Goal: Transaction & Acquisition: Purchase product/service

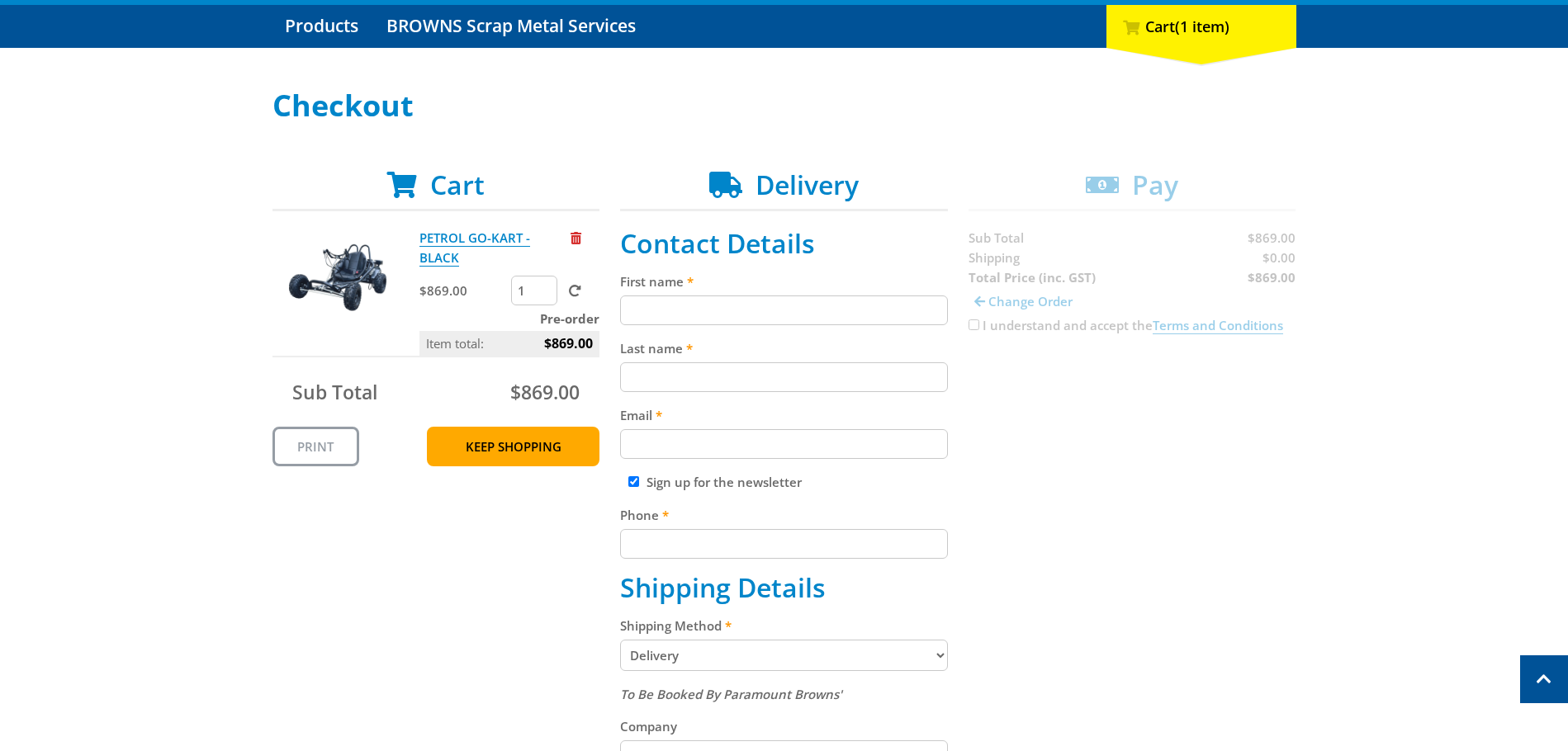
scroll to position [165, 0]
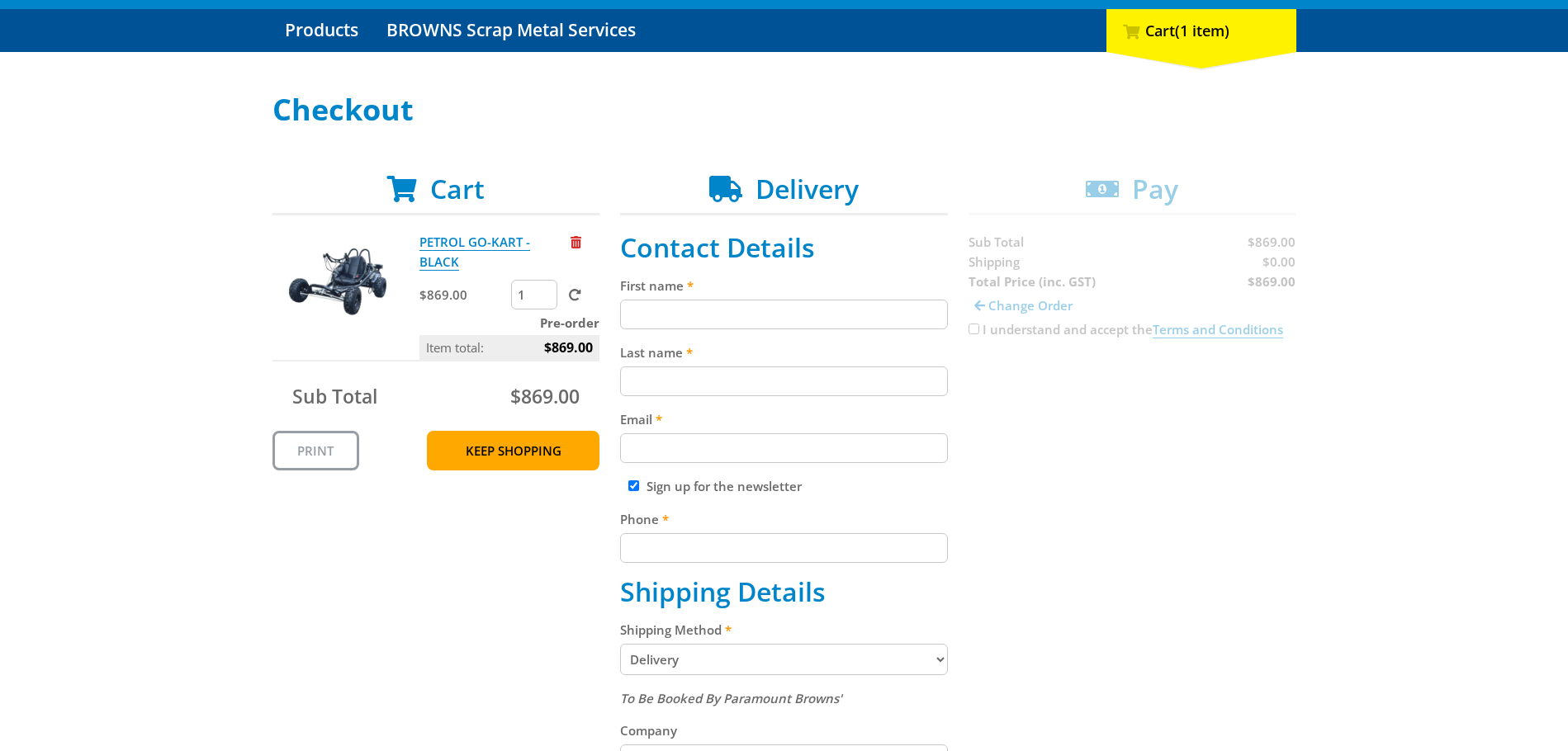
click at [702, 320] on input "First name" at bounding box center [784, 314] width 328 height 30
type input "[PERSON_NAME]"
type input "[STREET_ADDRESS]"
type input "Narangba"
type input "4504"
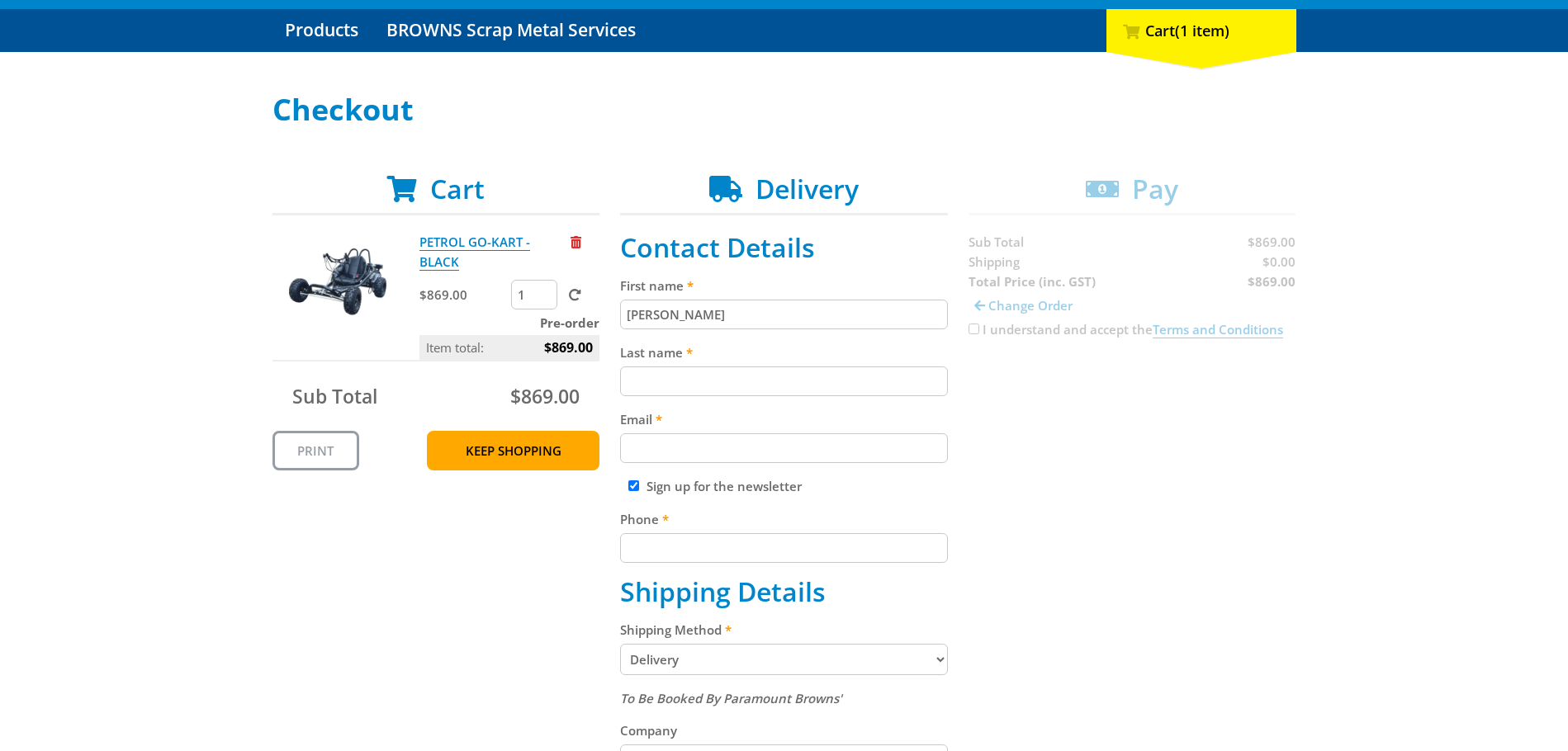
select select "QLD"
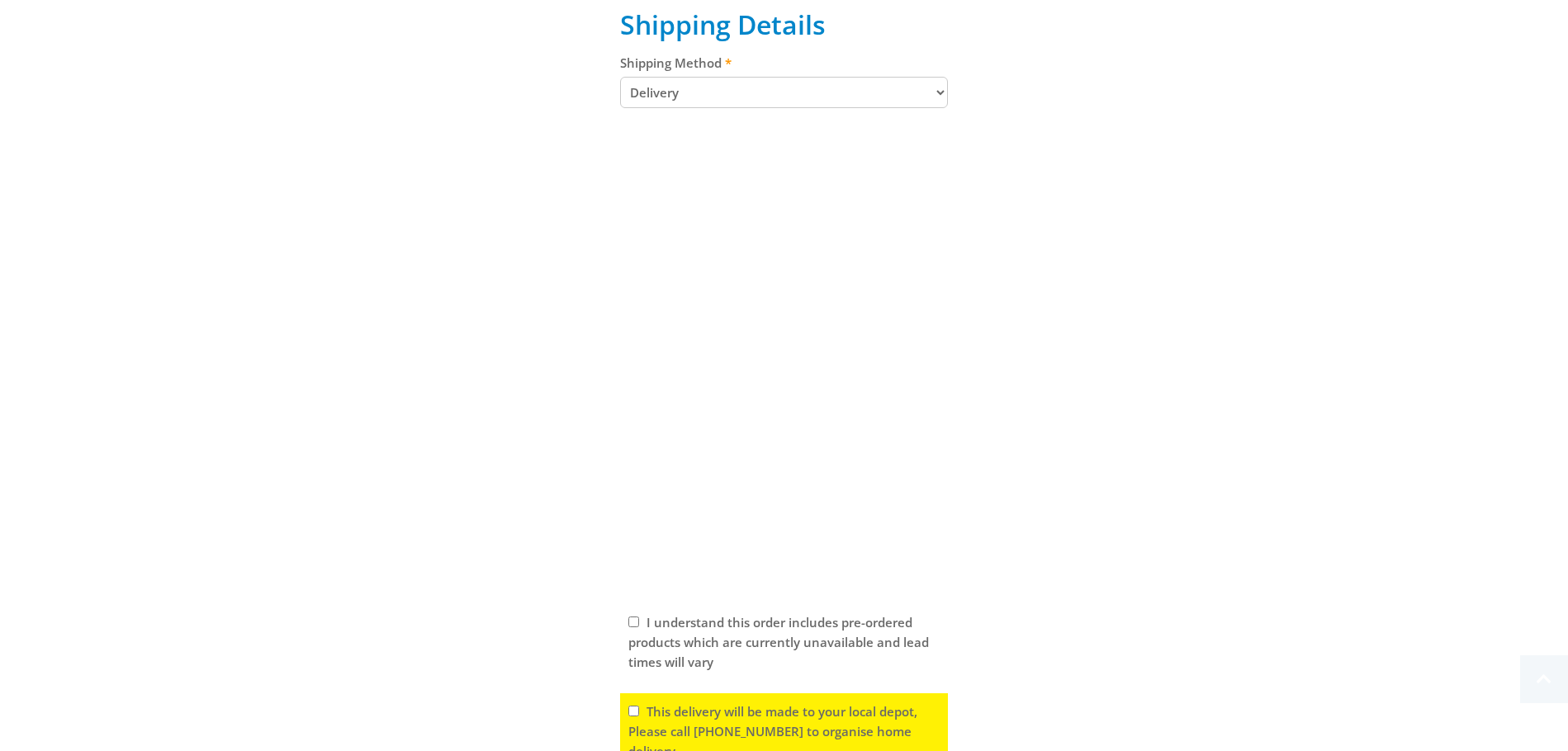
scroll to position [743, 0]
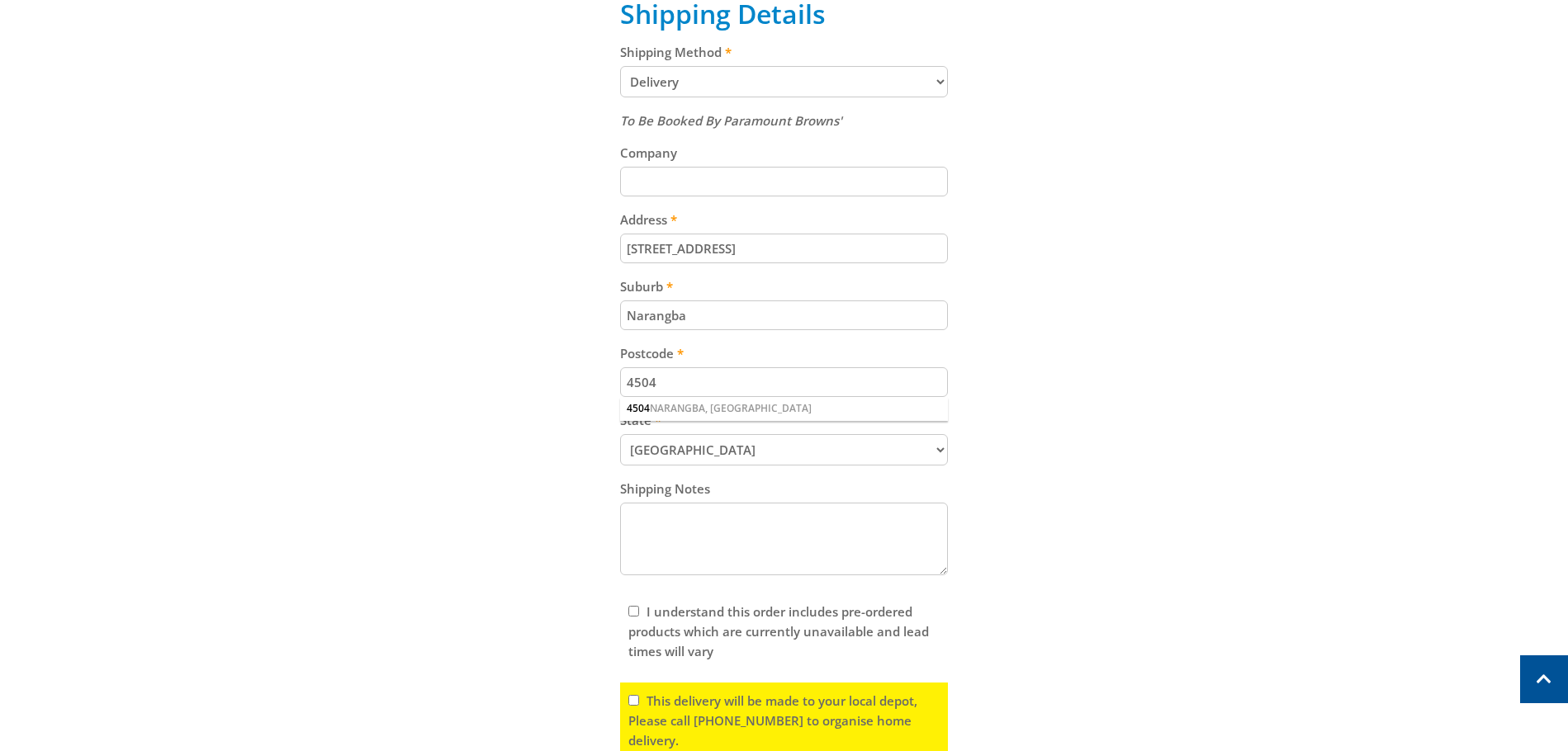
drag, startPoint x: 771, startPoint y: 252, endPoint x: 583, endPoint y: 266, distance: 188.5
click at [583, 266] on div "Cart PETROL GO-KART - BLACK $869.00 1 Pre-order Item total: $869.00 Sub Total $…" at bounding box center [784, 212] width 1024 height 1234
type input "[STREET_ADDRESS]"
drag, startPoint x: 706, startPoint y: 316, endPoint x: 587, endPoint y: 307, distance: 119.3
click at [587, 307] on div "Cart PETROL GO-KART - BLACK $869.00 1 Pre-order Item total: $869.00 Sub Total $…" at bounding box center [784, 212] width 1024 height 1234
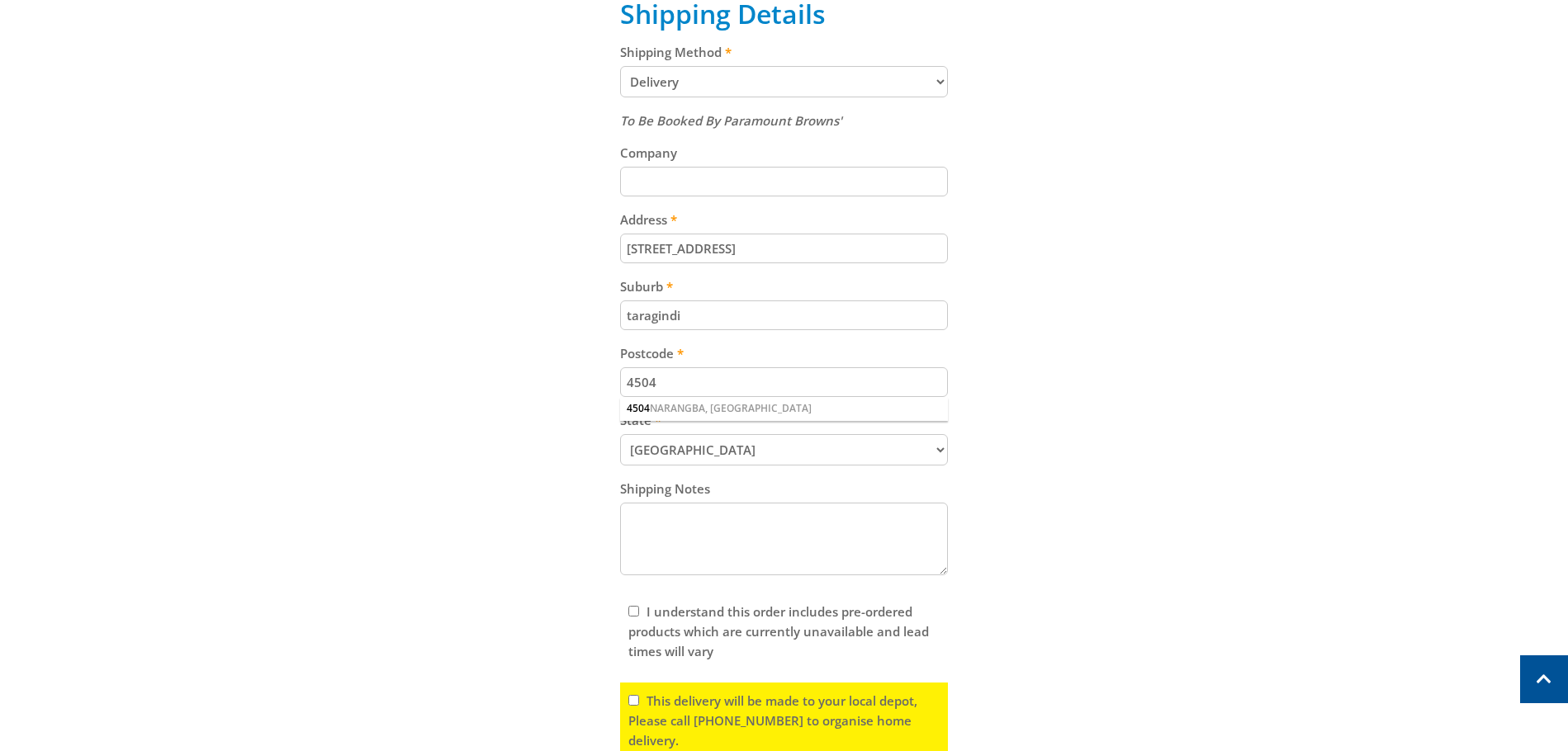
type input "taragindi"
drag, startPoint x: 698, startPoint y: 388, endPoint x: 614, endPoint y: 380, distance: 84.4
click at [620, 383] on input "4504" at bounding box center [784, 382] width 328 height 30
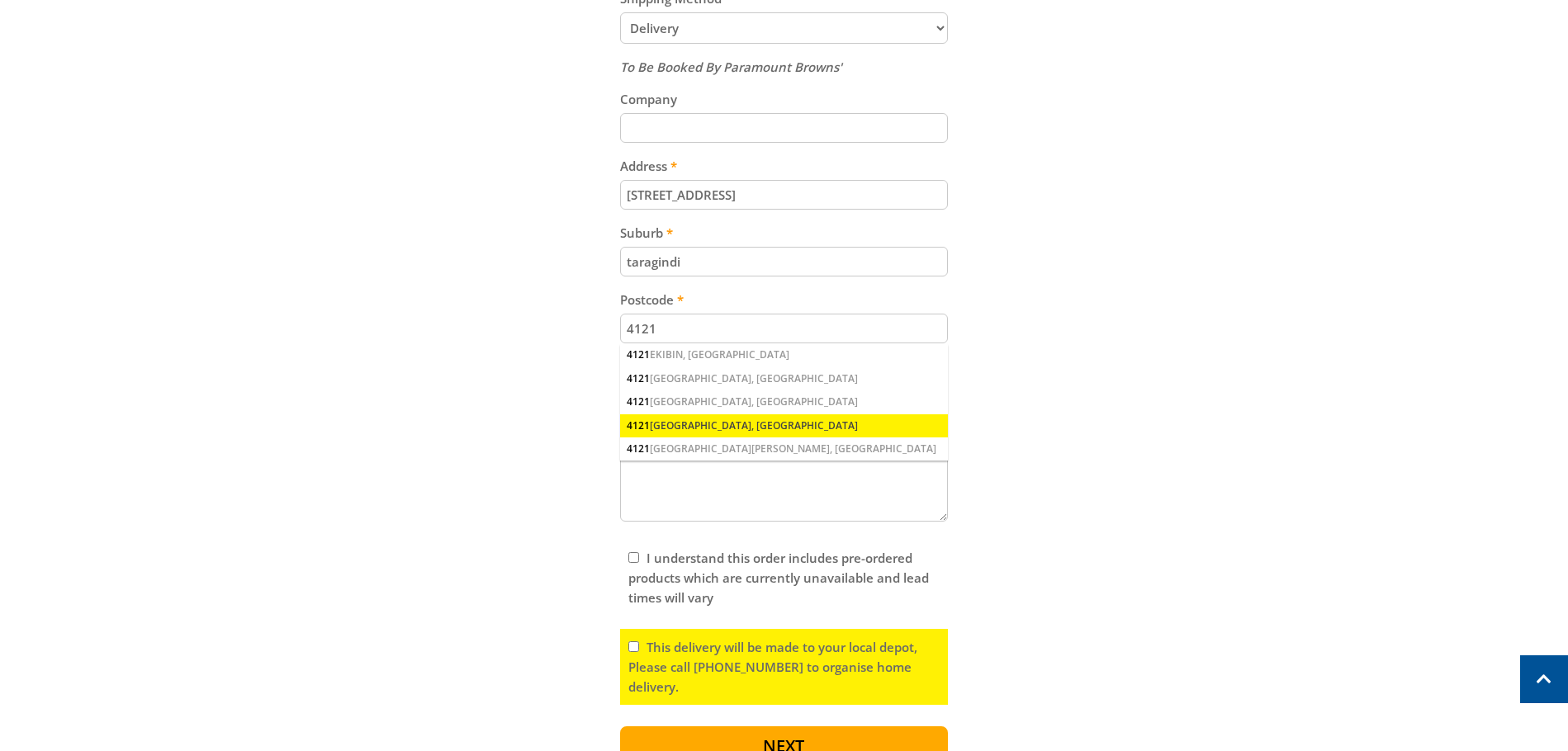
scroll to position [826, 0]
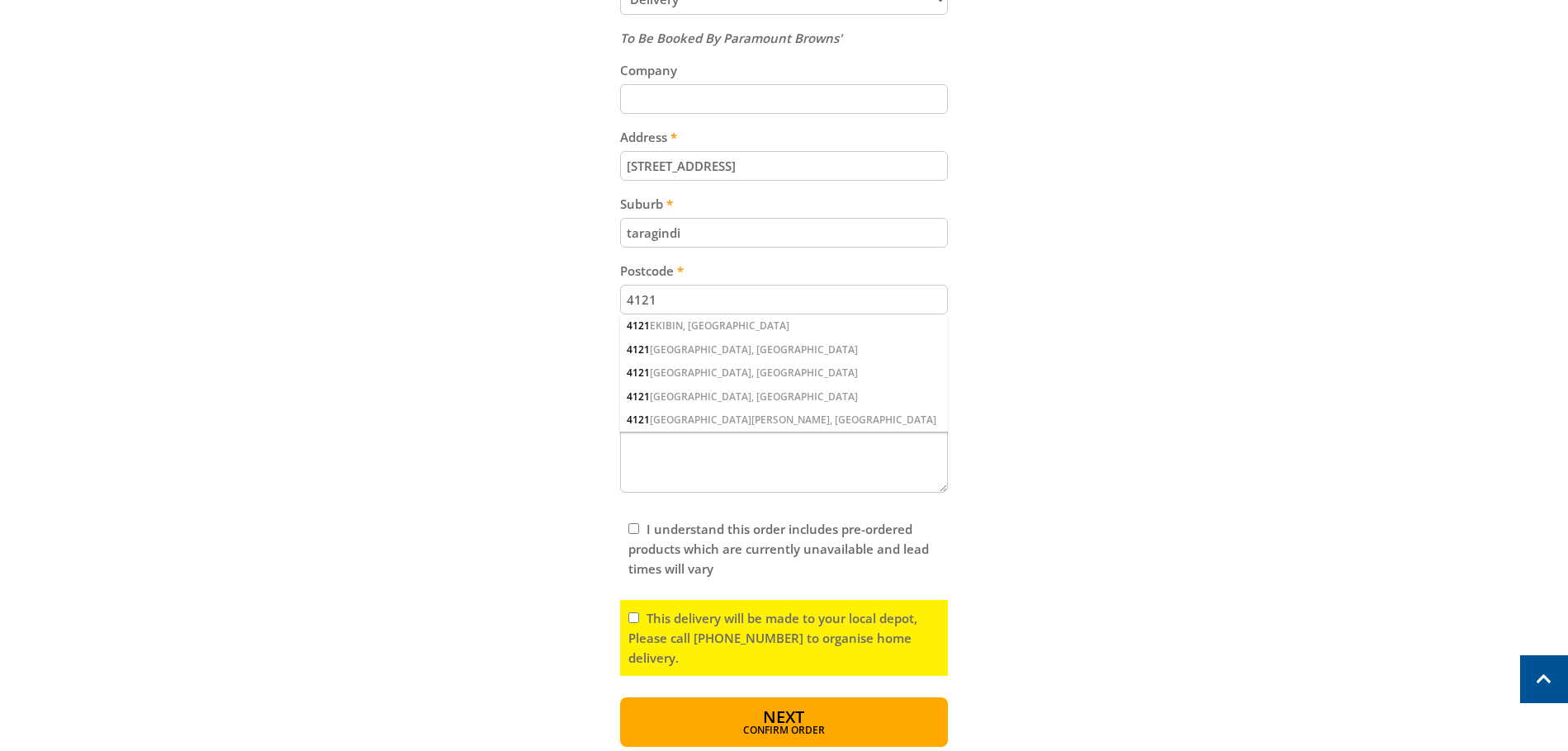
click at [723, 304] on input "4121" at bounding box center [784, 300] width 328 height 30
type input "4121"
click at [1067, 315] on div "Cart PETROL GO-KART - BLACK $869.00 1 Pre-order Item total: $869.00 Sub Total $…" at bounding box center [784, 130] width 1024 height 1234
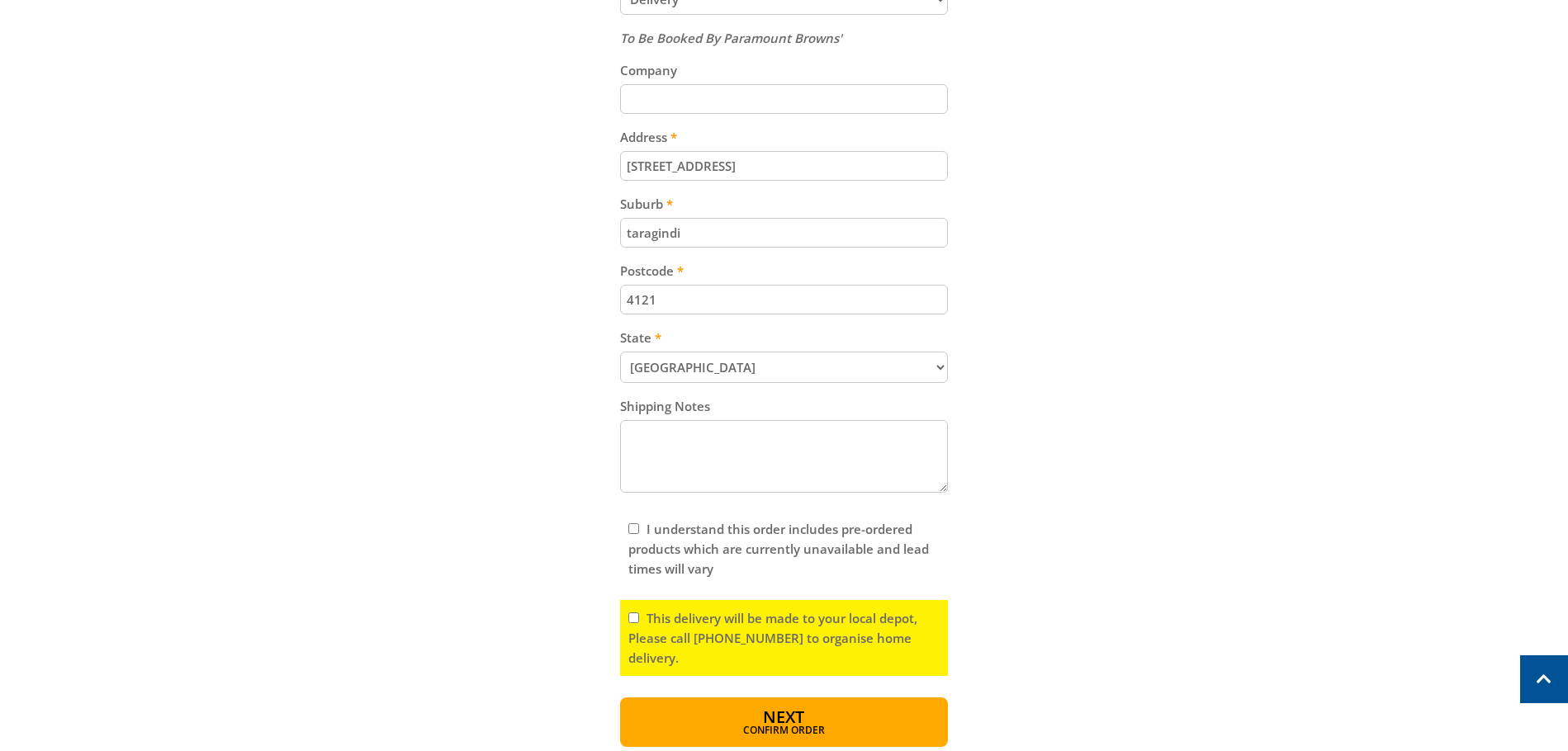
click at [735, 372] on select "(Select a state) [GEOGRAPHIC_DATA] [GEOGRAPHIC_DATA] [GEOGRAPHIC_DATA] [GEOGRAP…" at bounding box center [784, 367] width 328 height 31
click at [1176, 375] on div "Cart PETROL GO-KART - BLACK $869.00 1 Pre-order Item total: $869.00 Sub Total $…" at bounding box center [784, 130] width 1024 height 1234
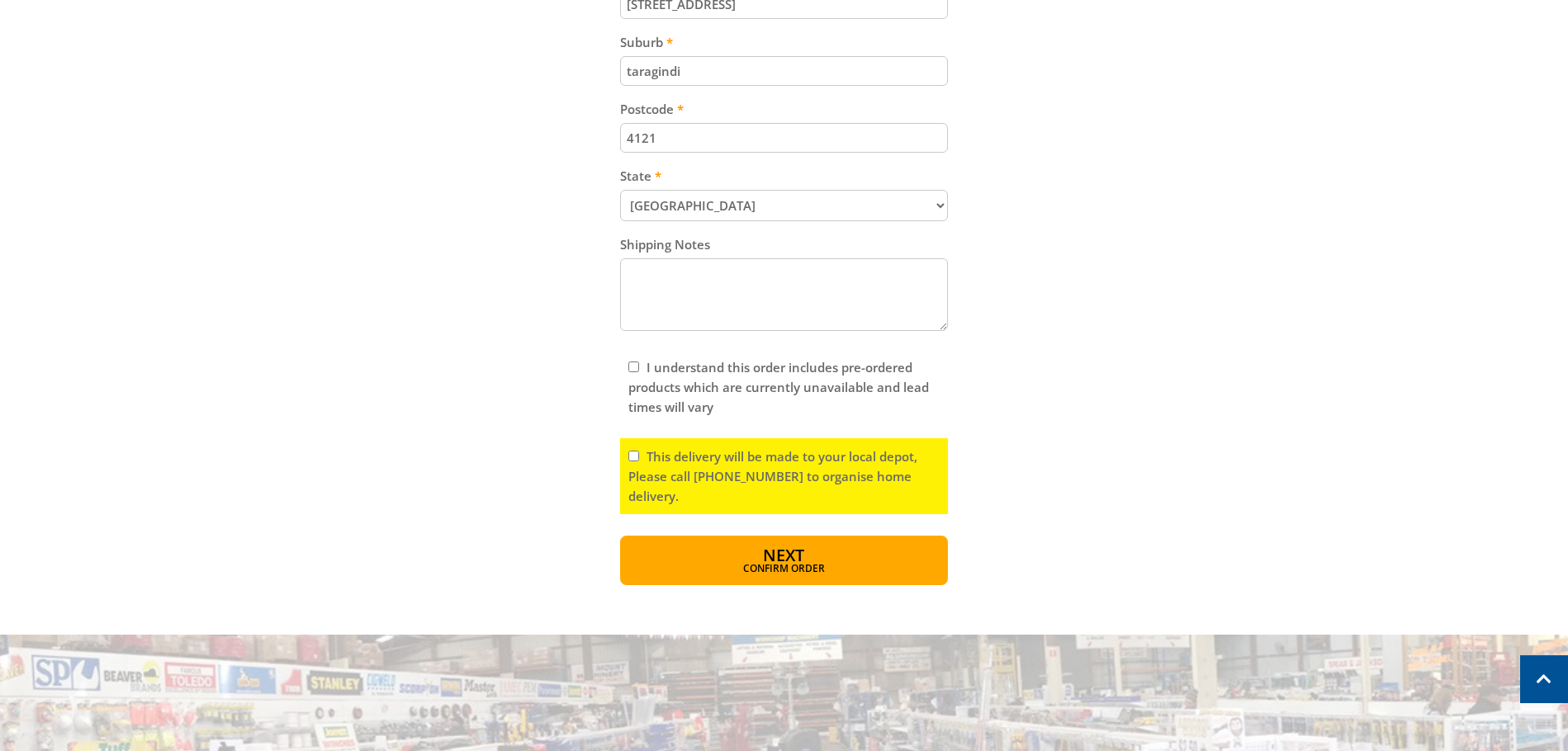
scroll to position [991, 0]
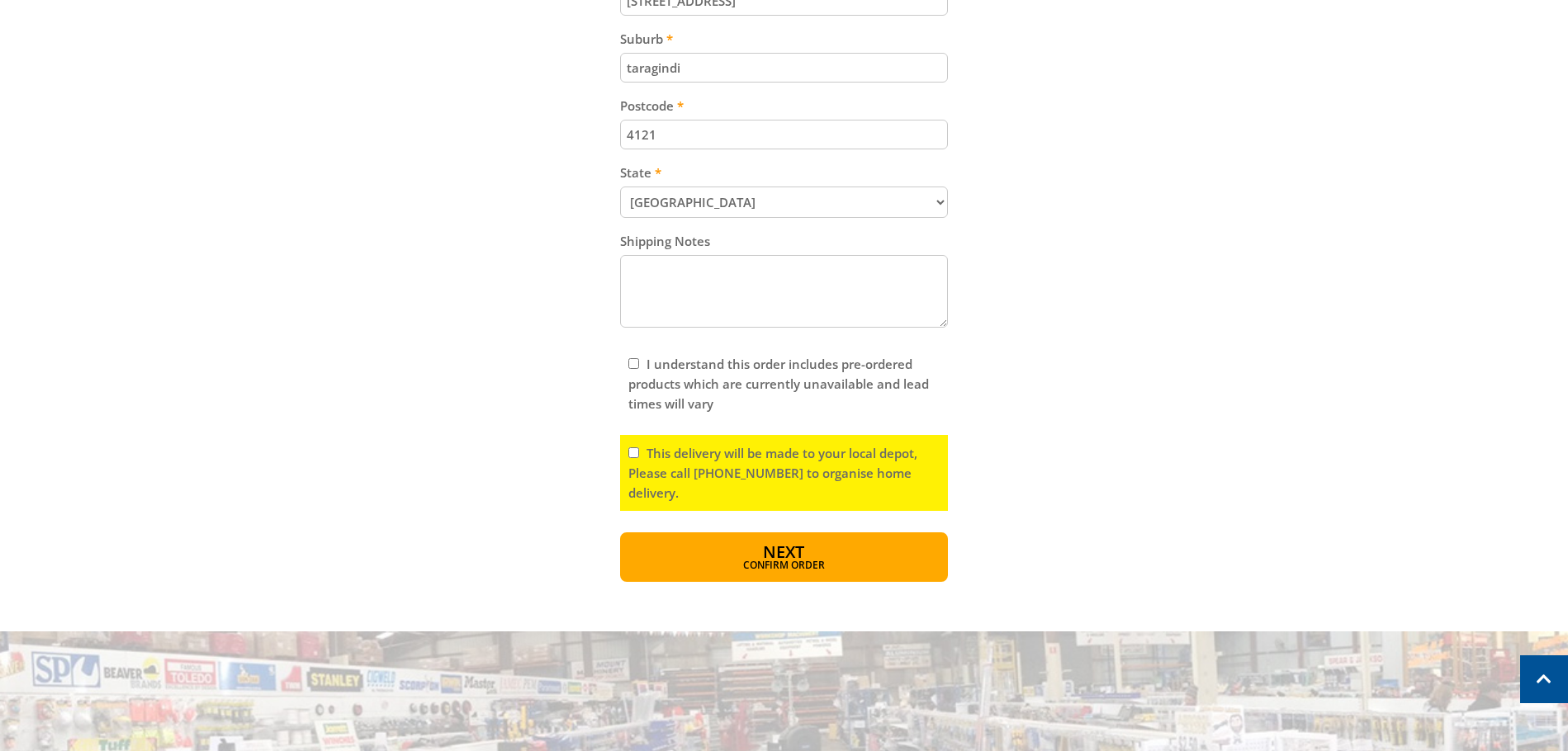
click at [634, 370] on div "I understand this order includes pre-ordered products which are currently unava…" at bounding box center [784, 383] width 328 height 76
click at [634, 367] on input "I understand this order includes pre-ordered products which are currently unava…" at bounding box center [633, 363] width 11 height 11
checkbox input "true"
click at [794, 569] on span "Confirm order" at bounding box center [784, 567] width 257 height 10
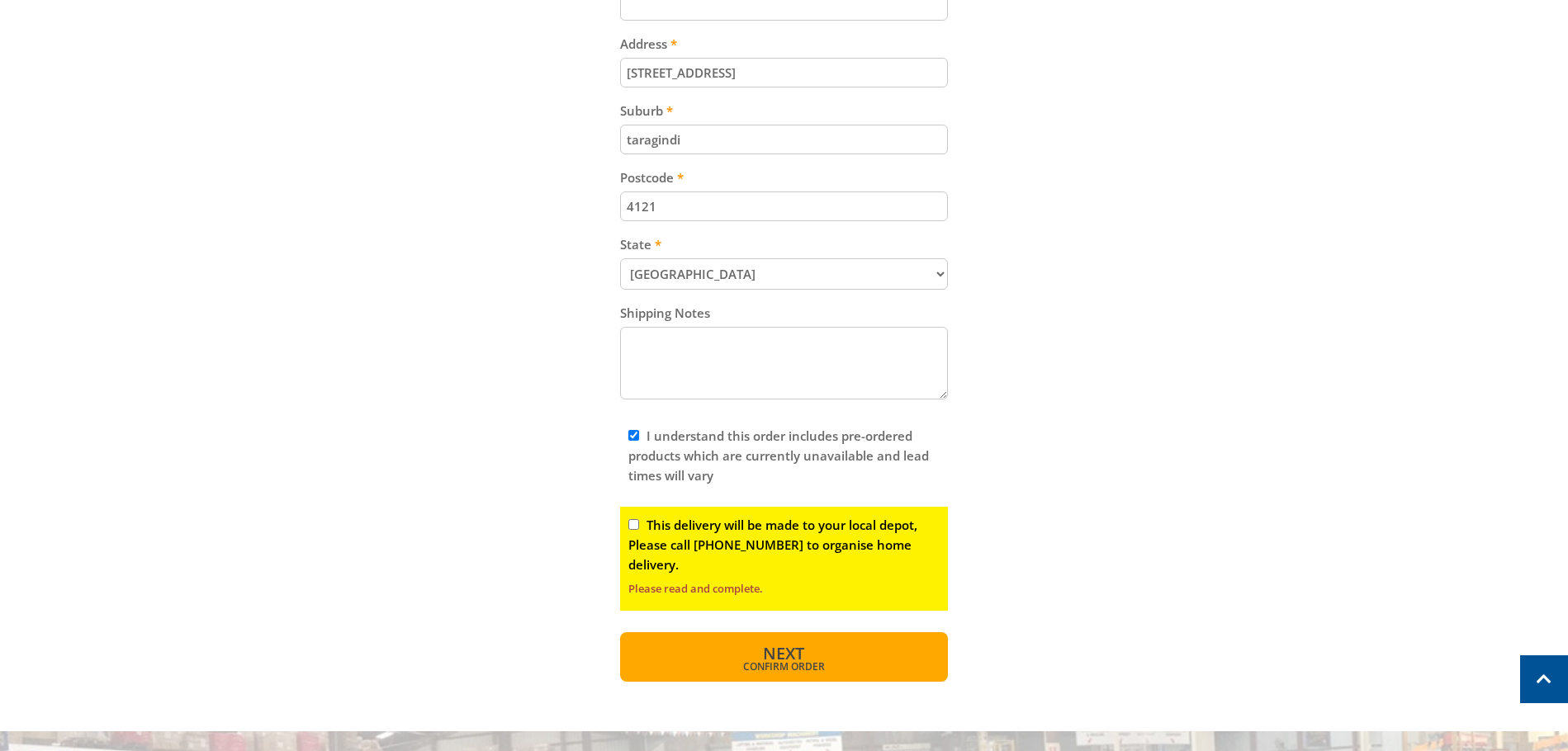
scroll to position [171, 0]
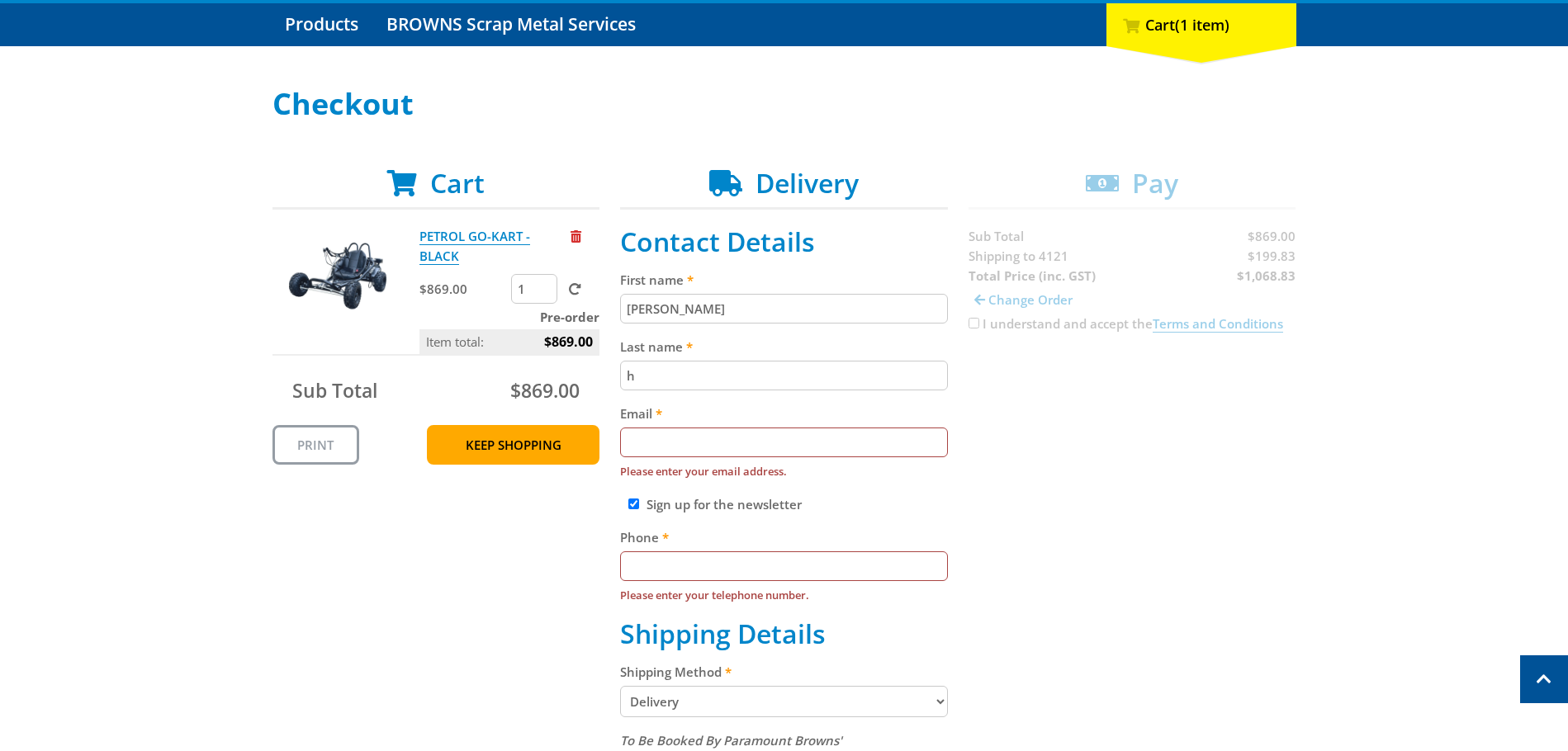
type input "h"
drag, startPoint x: 711, startPoint y: 305, endPoint x: 672, endPoint y: 305, distance: 39.0
click at [672, 305] on input "[PERSON_NAME]" at bounding box center [784, 309] width 328 height 30
type input "Hayley"
click at [663, 373] on input "h" at bounding box center [784, 376] width 328 height 30
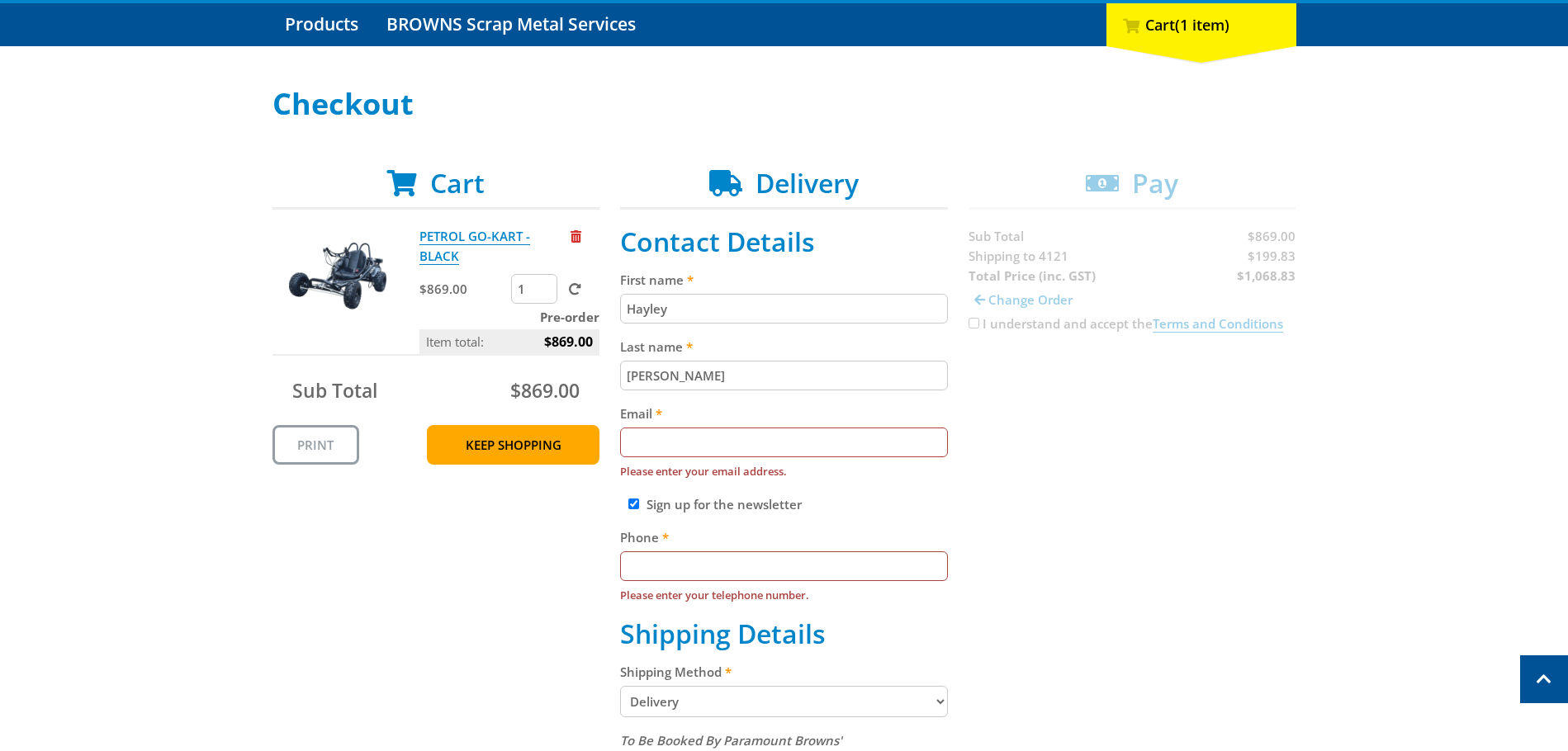
type input "[PERSON_NAME]"
click at [708, 434] on input "Email" at bounding box center [784, 442] width 328 height 30
type input "a"
type input "[EMAIL_ADDRESS][DOMAIN_NAME]"
type input "0455069229"
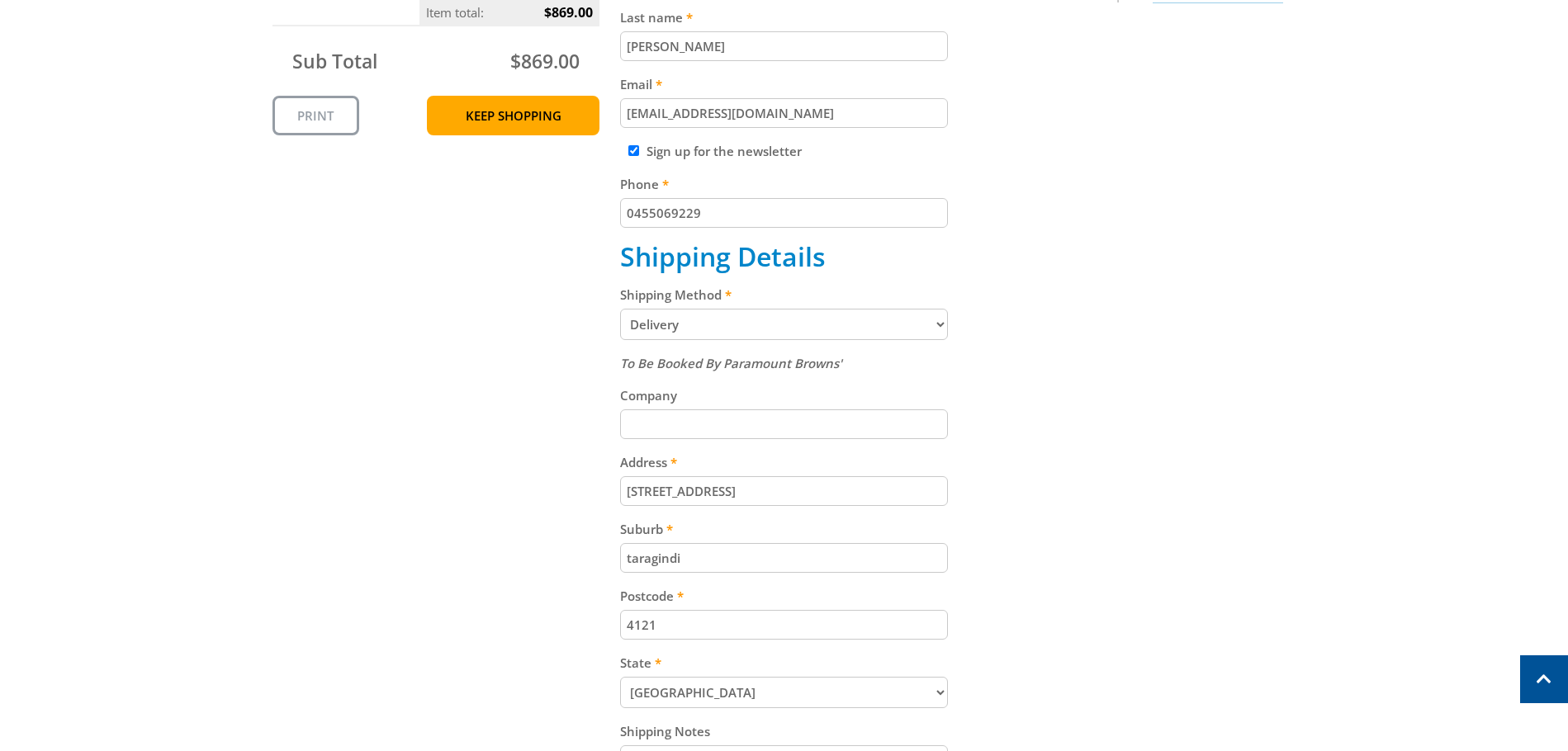
scroll to position [501, 0]
click at [822, 308] on select "Pickup from Gepps Cross Delivery" at bounding box center [784, 323] width 328 height 31
click at [620, 308] on select "Pickup from Gepps Cross Delivery" at bounding box center [784, 323] width 328 height 31
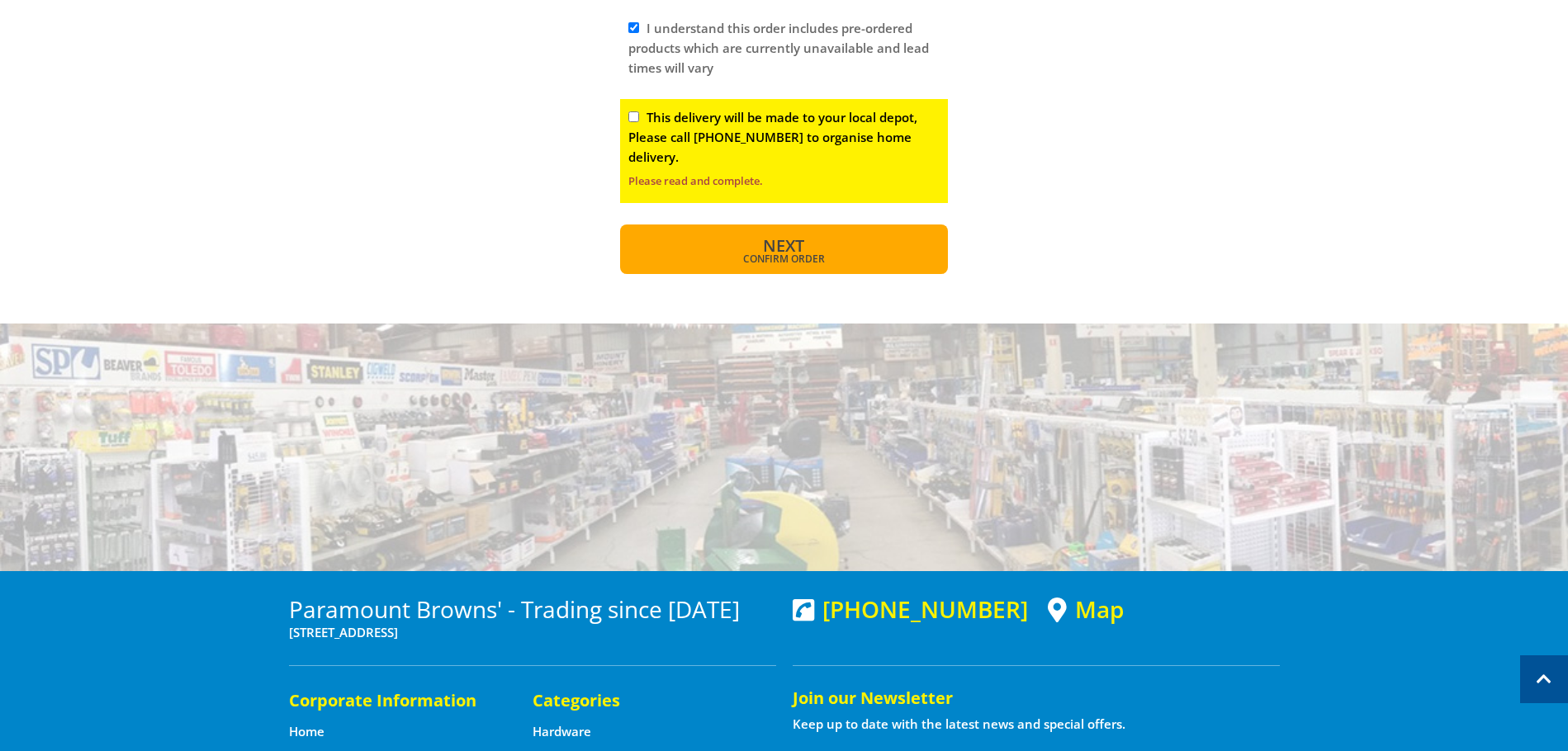
click at [821, 245] on button "Next Confirm order" at bounding box center [784, 248] width 328 height 49
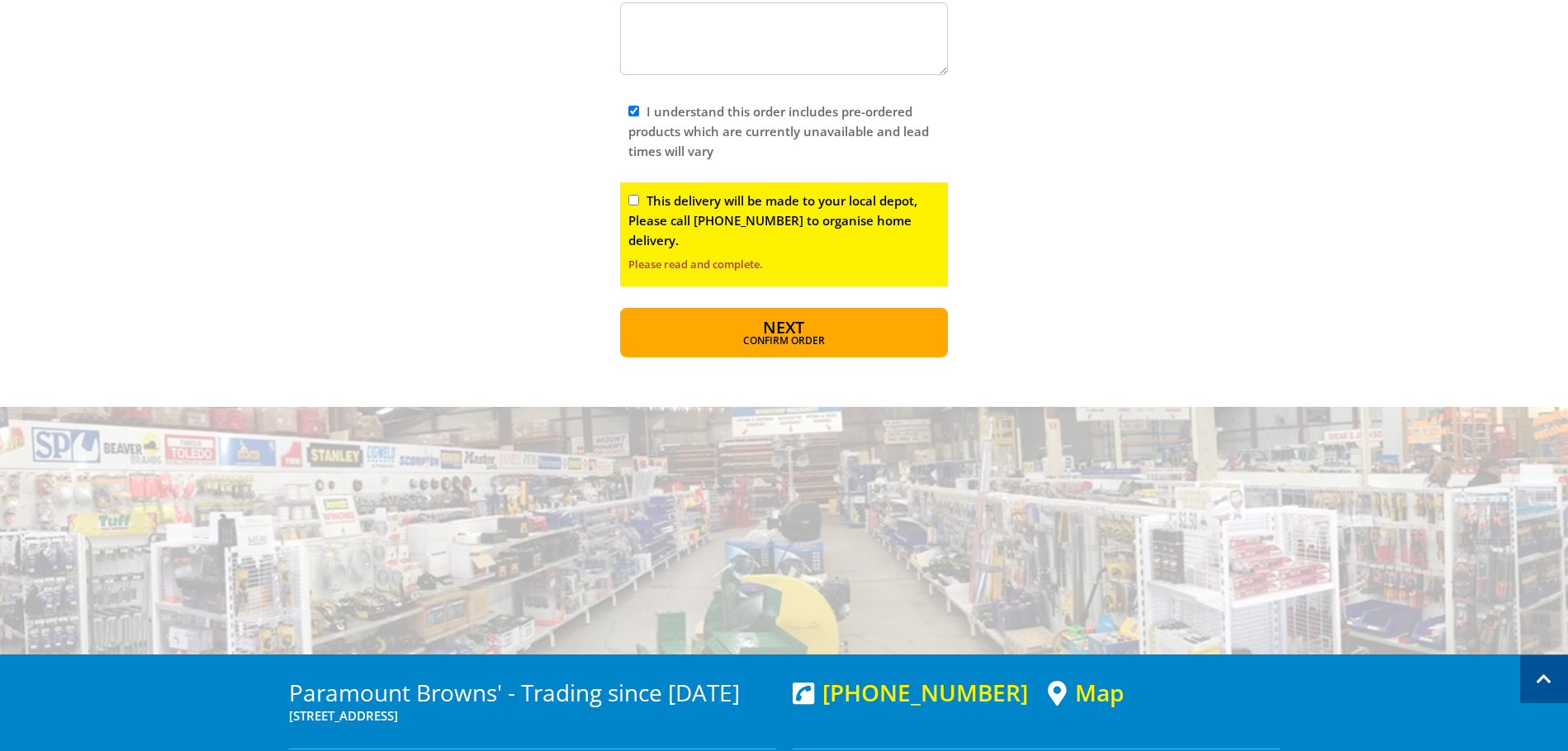
scroll to position [1244, 0]
click at [741, 328] on button "Next Confirm order" at bounding box center [784, 332] width 328 height 49
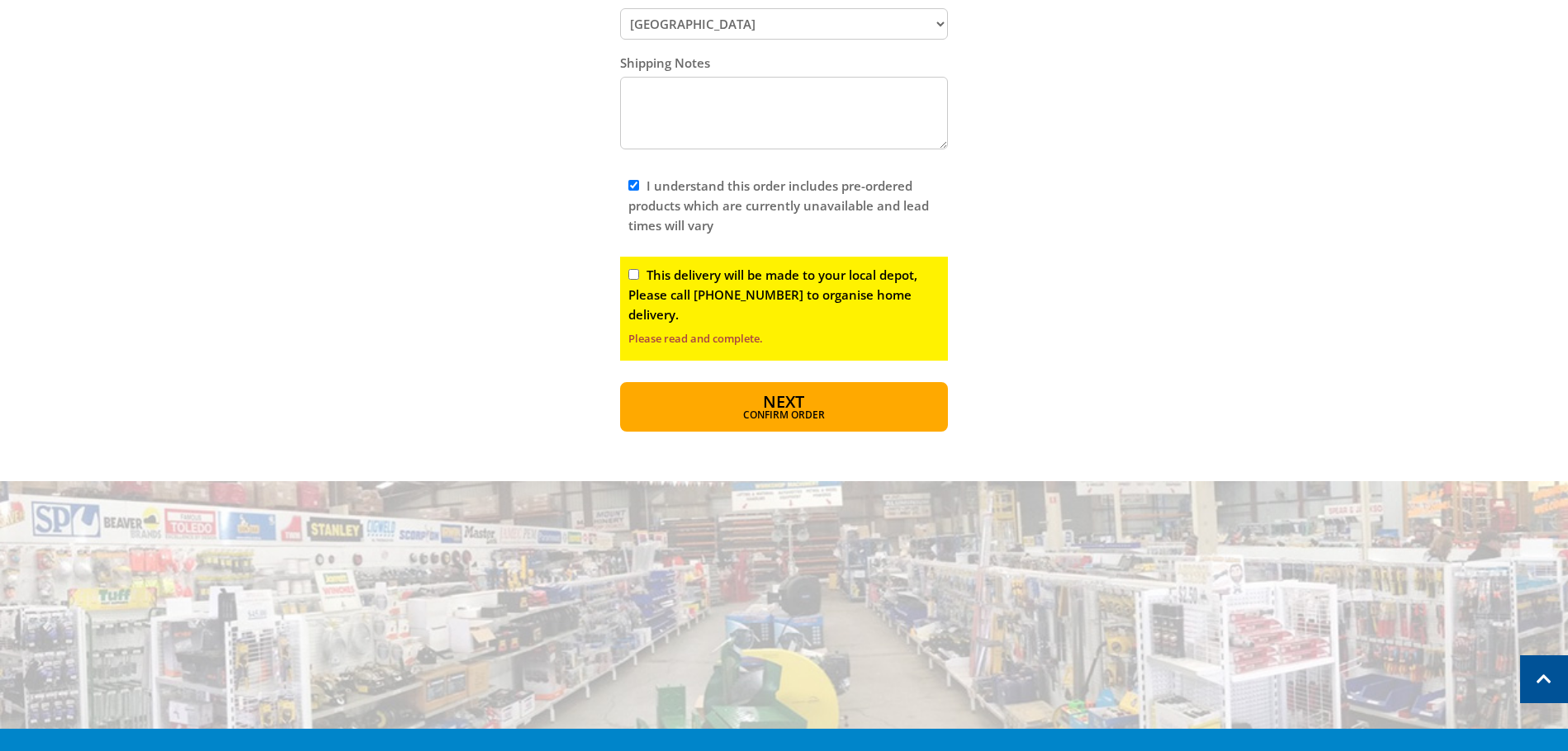
scroll to position [996, 0]
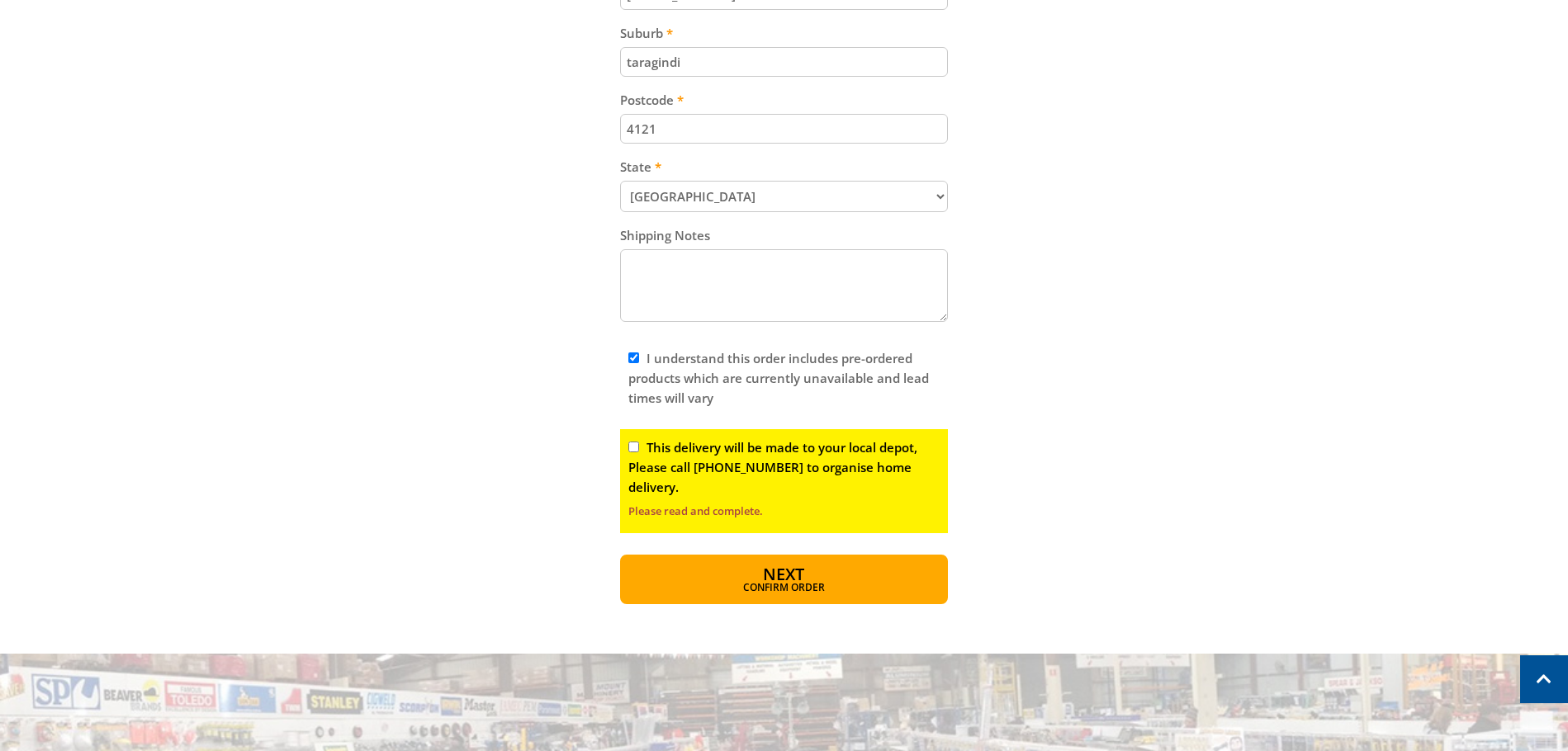
click at [634, 448] on input "This delivery will be made to your local depot, Please call [PHONE_NUMBER] to o…" at bounding box center [633, 446] width 11 height 11
checkbox input "true"
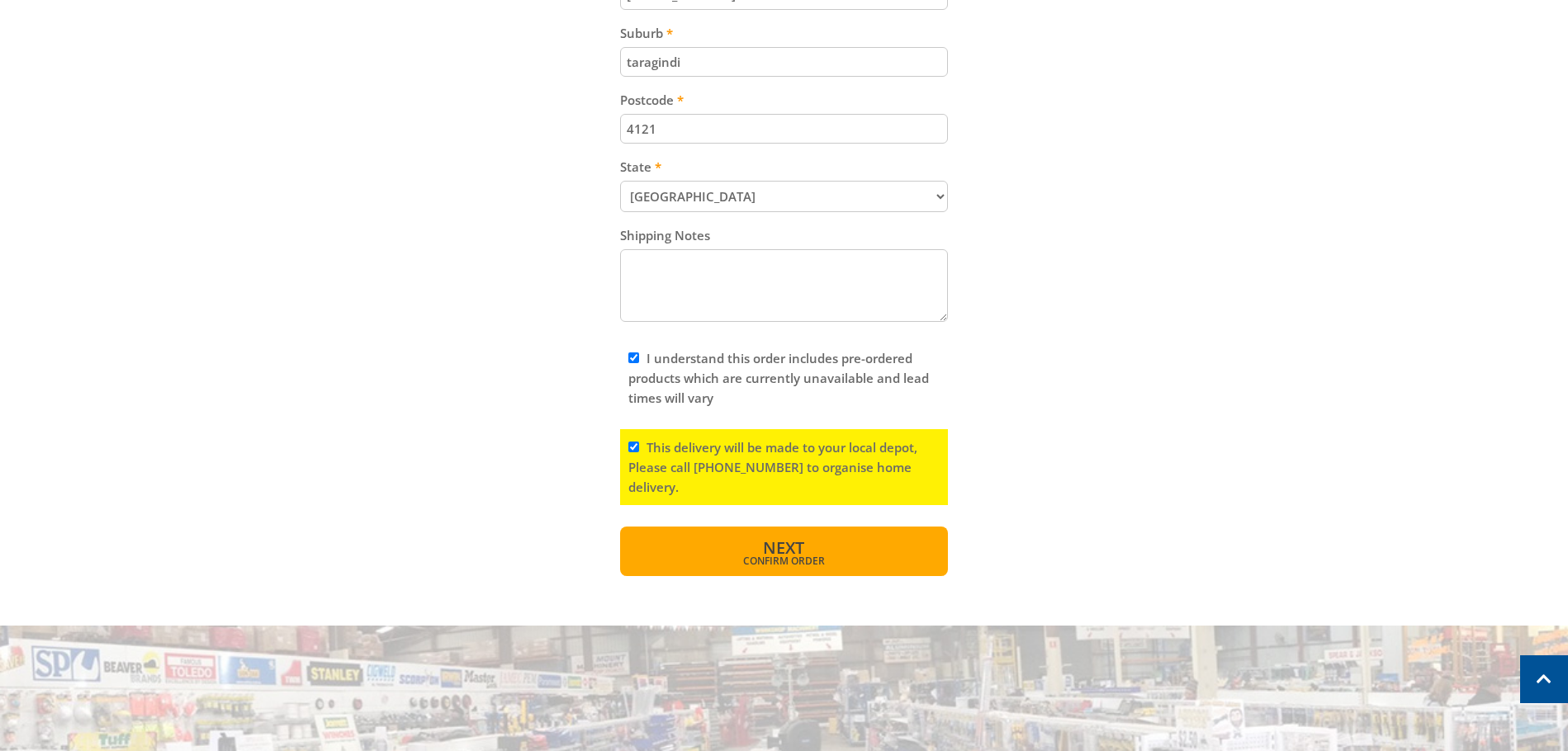
click at [841, 562] on span "Confirm order" at bounding box center [784, 561] width 257 height 10
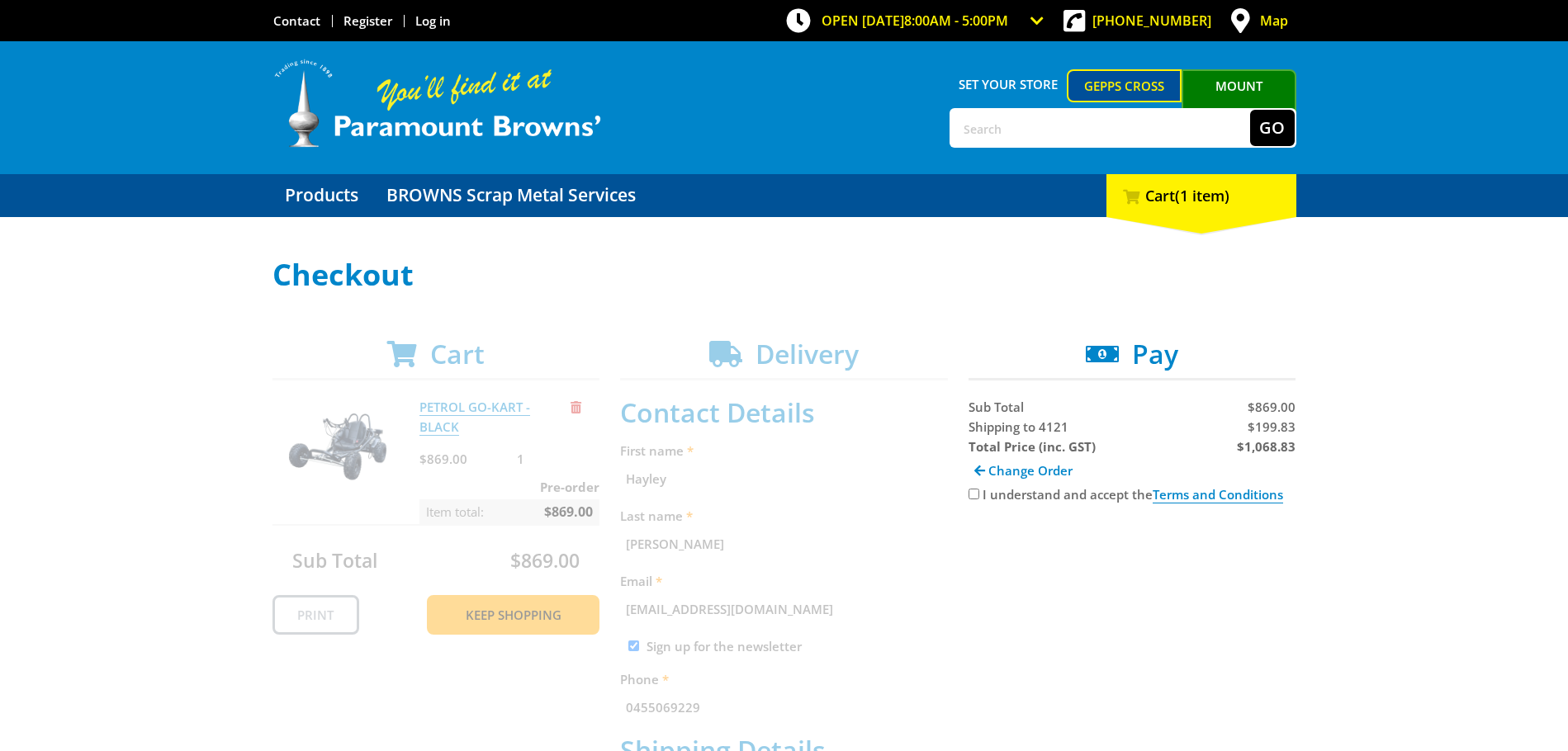
scroll to position [165, 0]
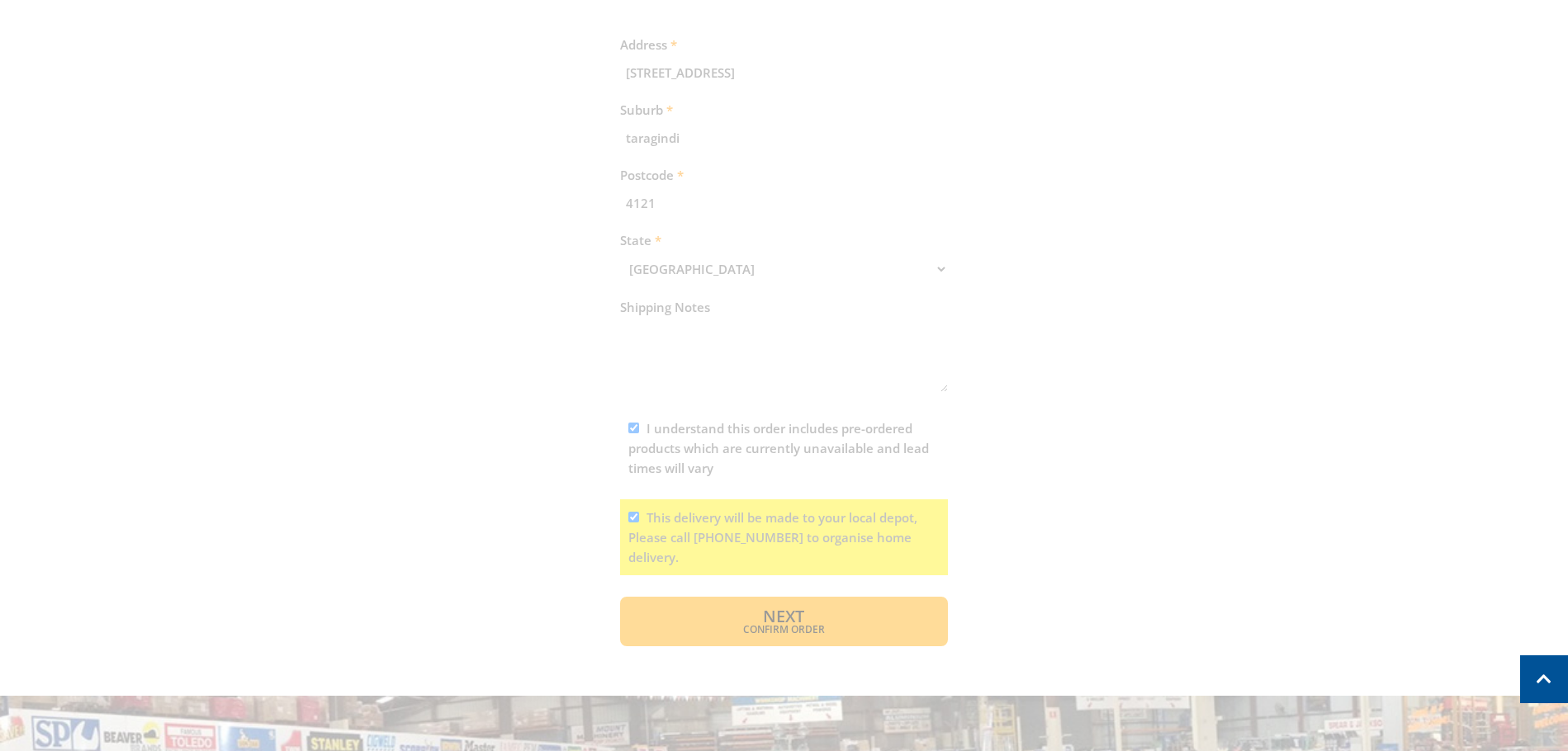
click at [711, 644] on div "Cart PETROL GO-KART - BLACK $869.00 1 Pre-order Item total: $869.00 Sub Total $…" at bounding box center [784, 38] width 1024 height 1216
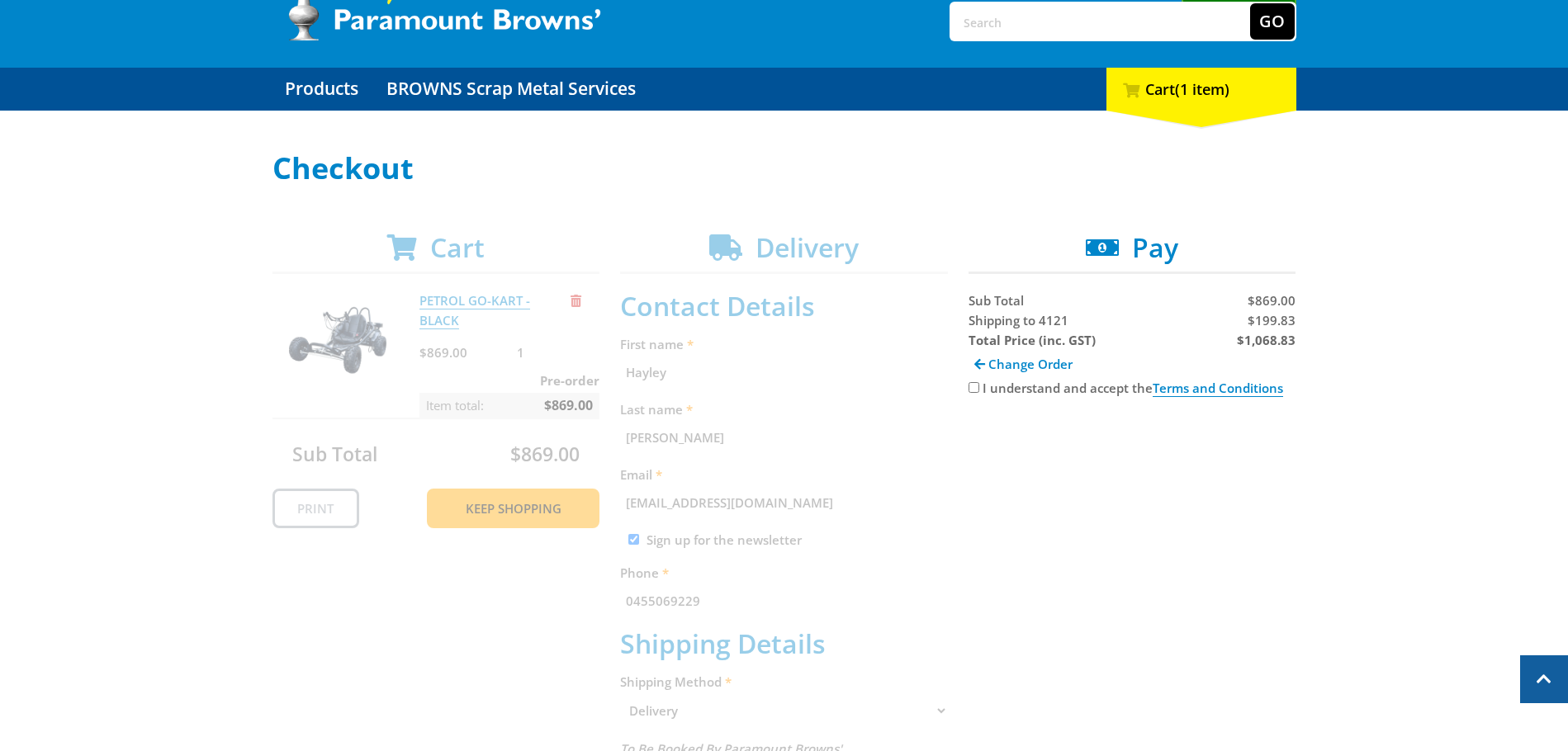
scroll to position [0, 0]
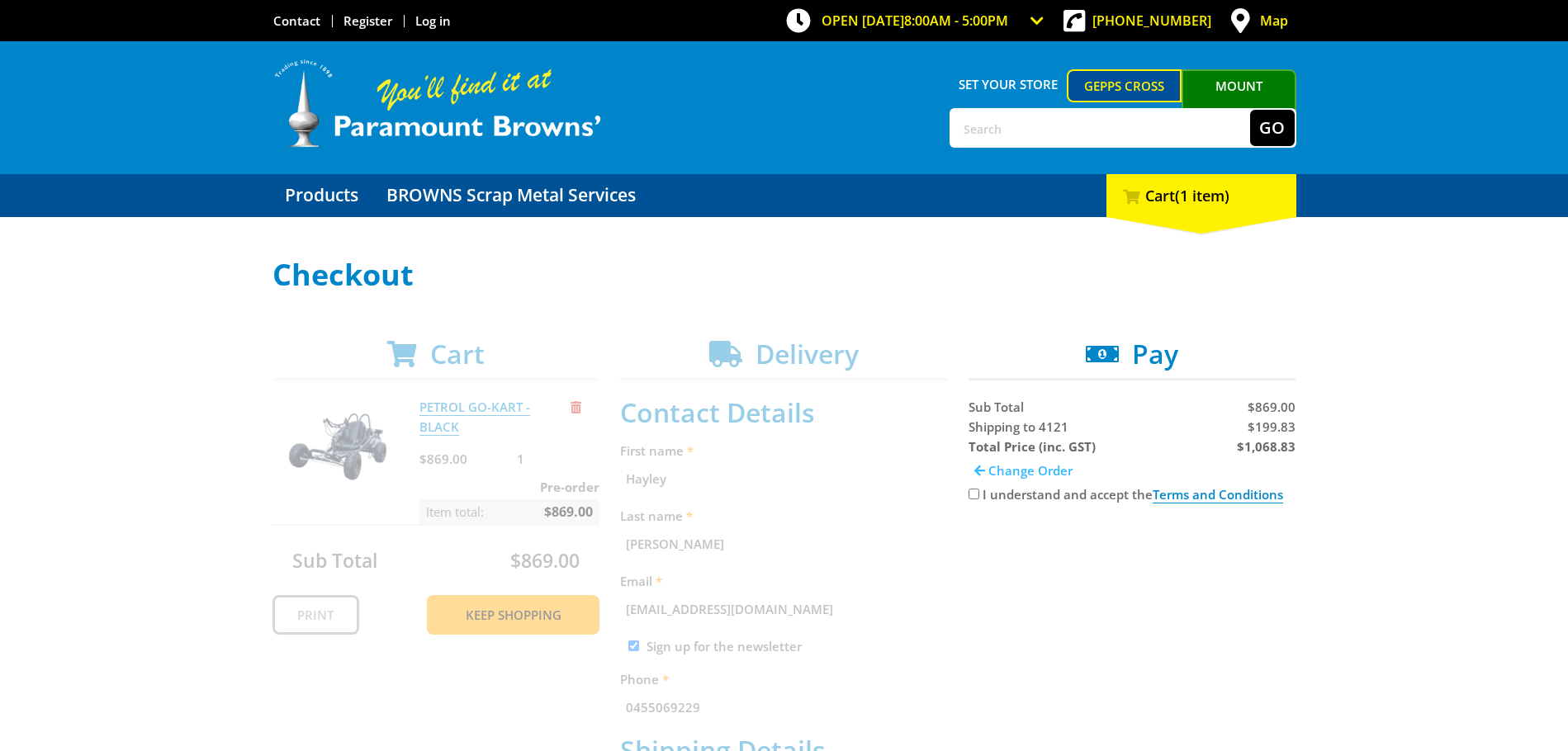
click at [1032, 473] on span "Change Order" at bounding box center [1029, 470] width 84 height 16
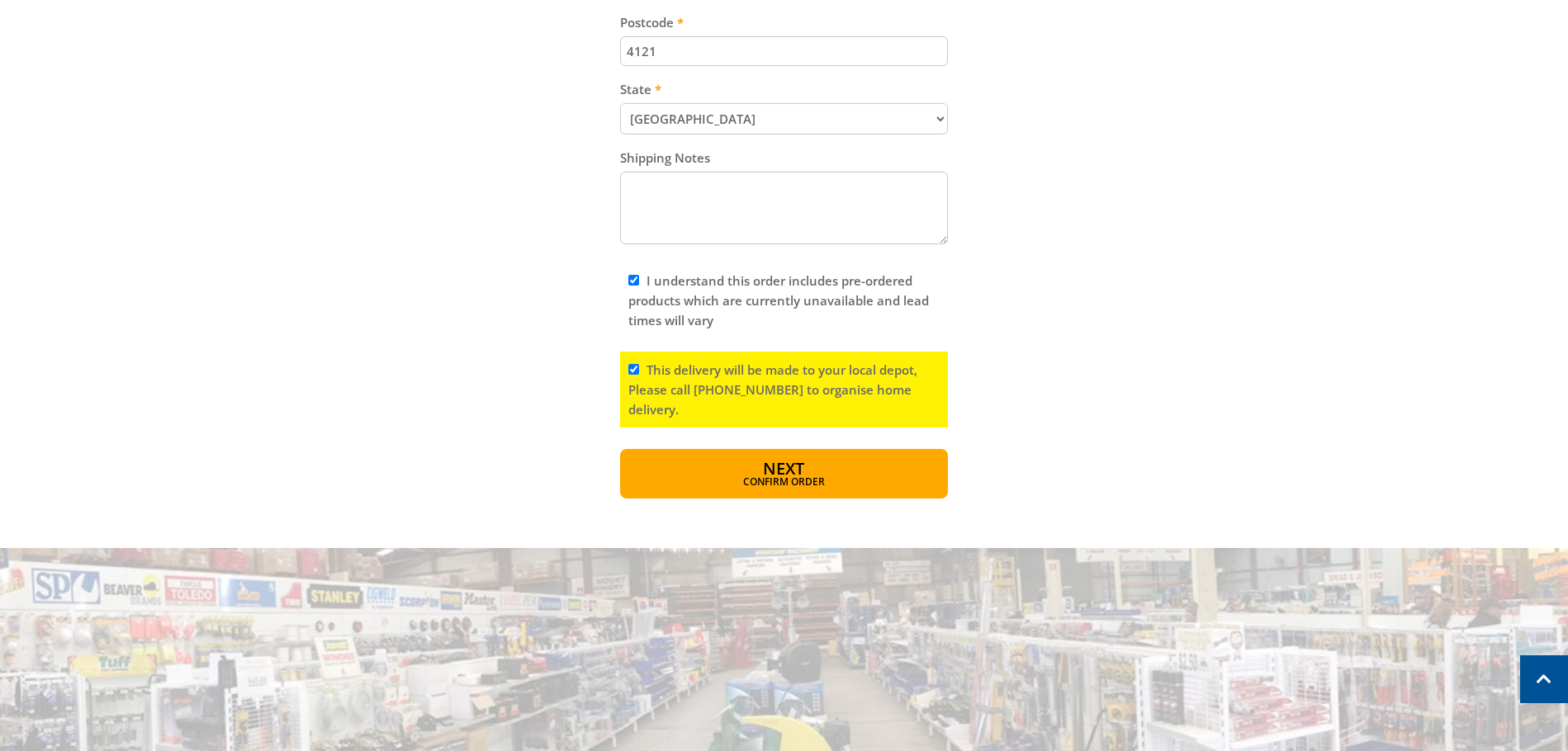
scroll to position [1073, 0]
click at [792, 479] on span "Confirm order" at bounding box center [784, 484] width 257 height 10
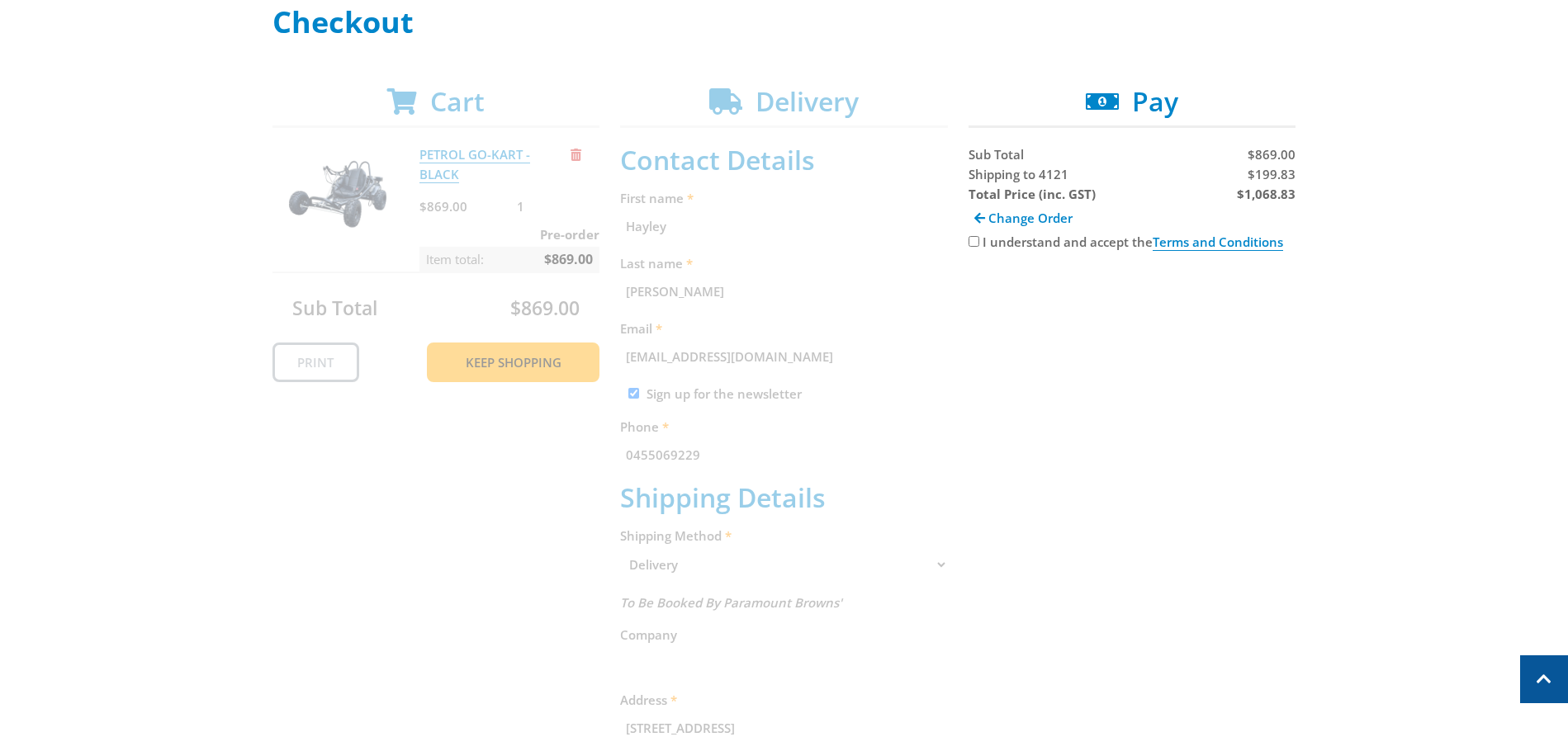
scroll to position [9, 0]
